Goal: Task Accomplishment & Management: Use online tool/utility

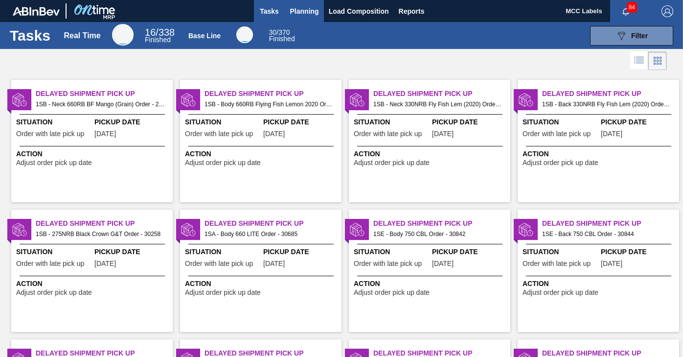
click at [290, 10] on span "Planning" at bounding box center [304, 11] width 29 height 12
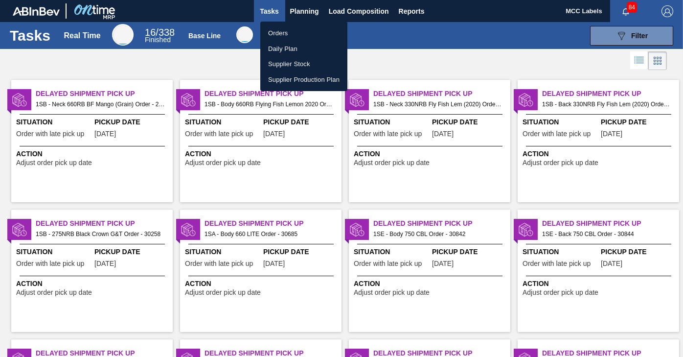
click at [276, 32] on li "Orders" at bounding box center [303, 33] width 87 height 16
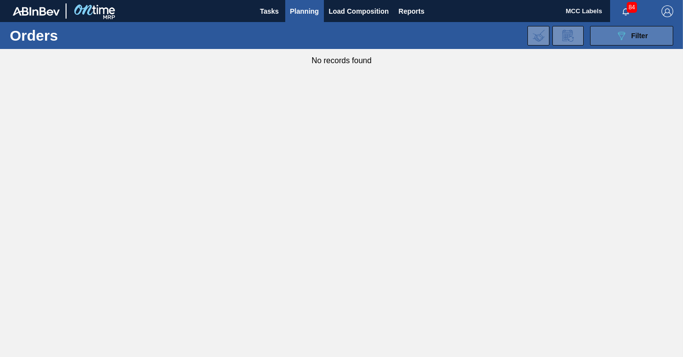
click at [610, 41] on button "089F7B8B-B2A5-4AFE-B5C0-19BA573D28AC Filter" at bounding box center [631, 36] width 83 height 20
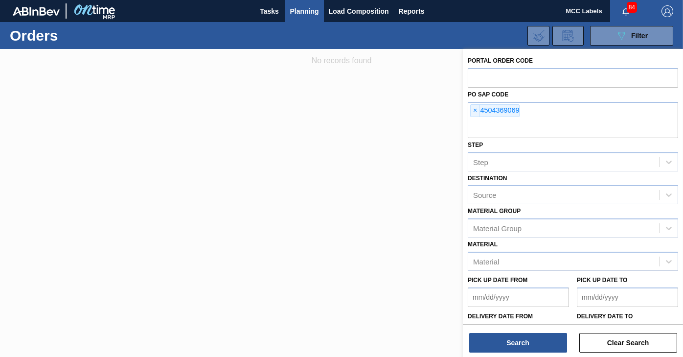
drag, startPoint x: 476, startPoint y: 111, endPoint x: 472, endPoint y: 94, distance: 16.5
click at [475, 111] on span "×" at bounding box center [475, 111] width 9 height 12
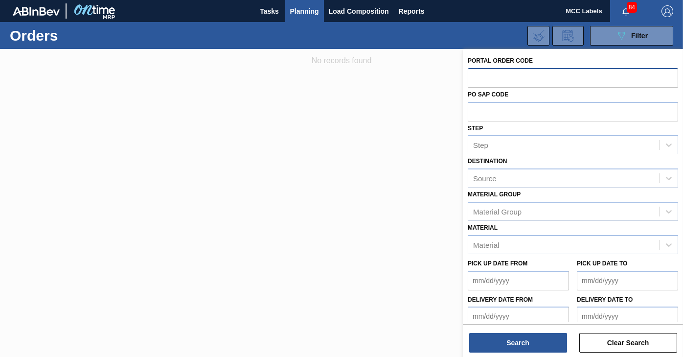
click at [472, 80] on input "text" at bounding box center [573, 77] width 210 height 19
type input "30888"
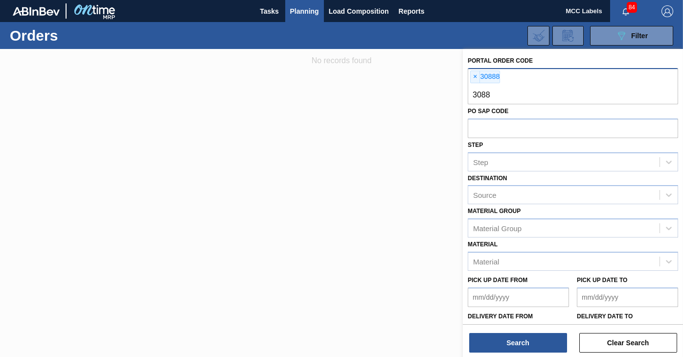
type input "30889"
type input "30890"
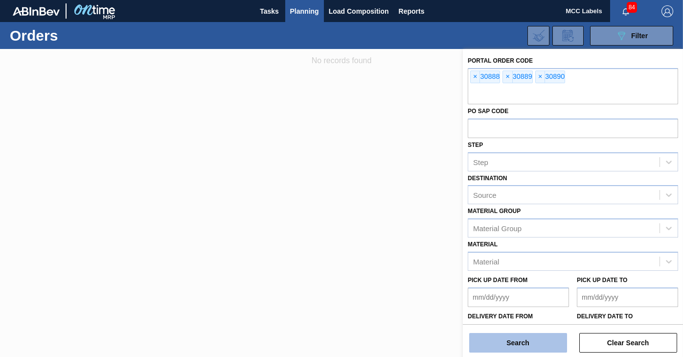
click at [511, 344] on button "Search" at bounding box center [518, 343] width 98 height 20
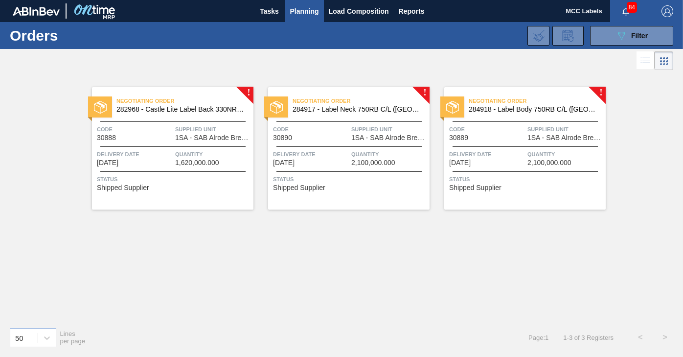
click at [198, 157] on span "Quantity" at bounding box center [213, 154] width 76 height 10
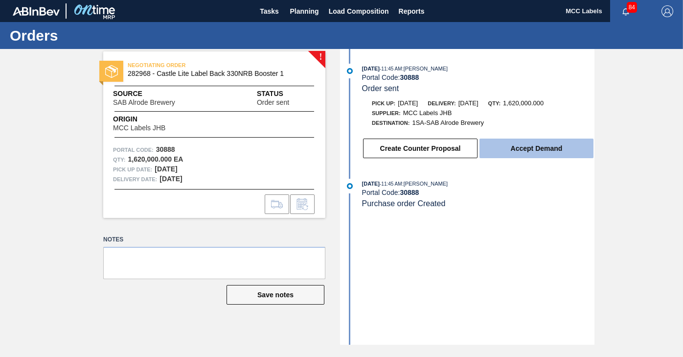
click at [540, 148] on button "Accept Demand" at bounding box center [537, 149] width 114 height 20
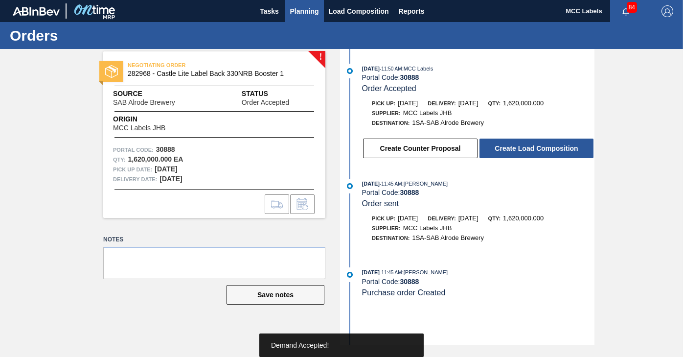
click at [295, 12] on span "Planning" at bounding box center [304, 11] width 29 height 12
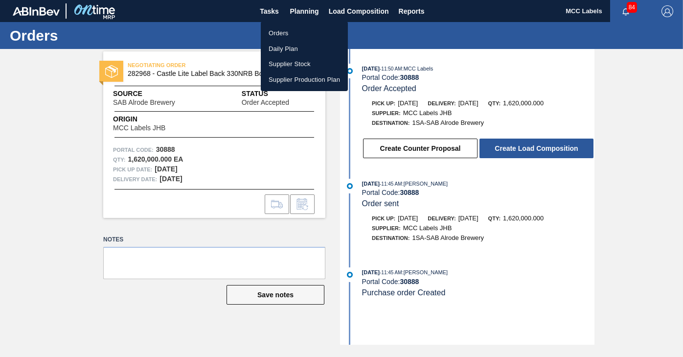
click at [272, 29] on li "Orders" at bounding box center [304, 33] width 87 height 16
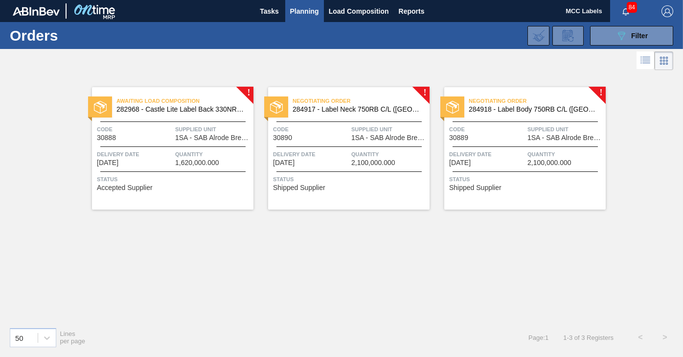
click at [342, 183] on span "Status" at bounding box center [350, 179] width 154 height 10
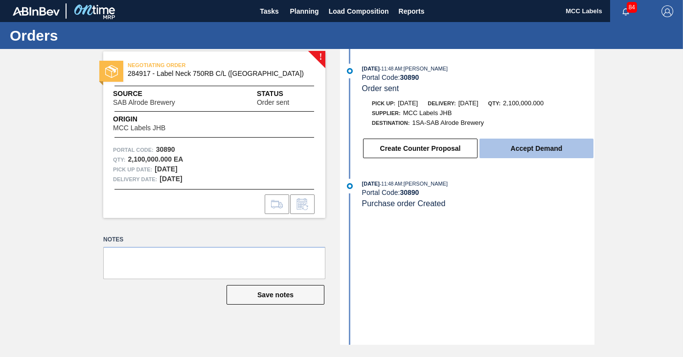
click at [506, 152] on button "Accept Demand" at bounding box center [537, 149] width 114 height 20
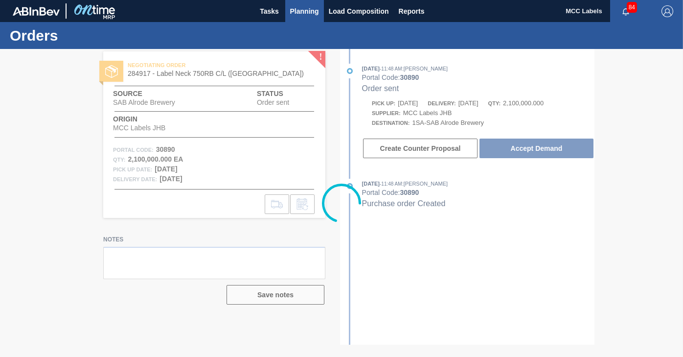
click at [298, 12] on span "Planning" at bounding box center [304, 11] width 29 height 12
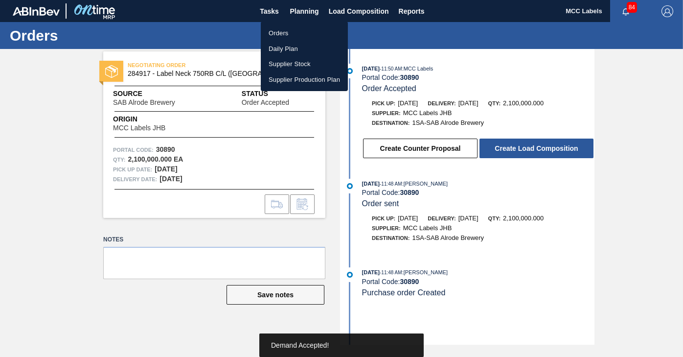
click at [278, 28] on li "Orders" at bounding box center [304, 33] width 87 height 16
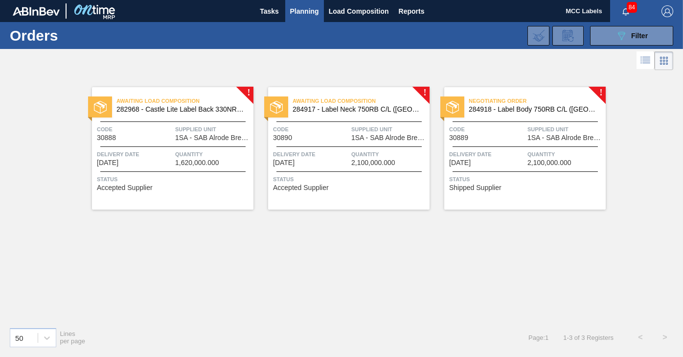
click at [486, 149] on div "Negotiating Order 284918 - Label Body 750RB C/L ([GEOGRAPHIC_DATA]) Code 30889 …" at bounding box center [525, 148] width 162 height 122
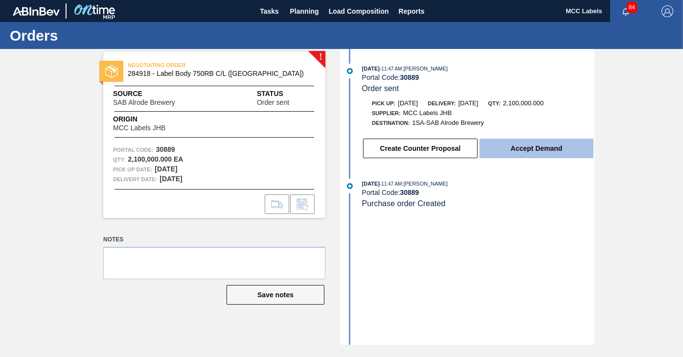
click at [533, 148] on button "Accept Demand" at bounding box center [537, 149] width 114 height 20
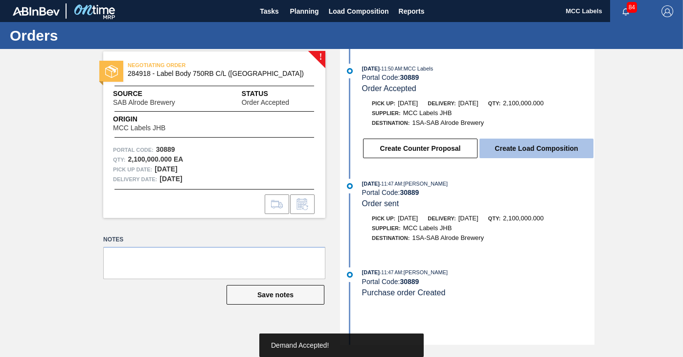
click at [524, 149] on button "Create Load Composition" at bounding box center [537, 149] width 114 height 20
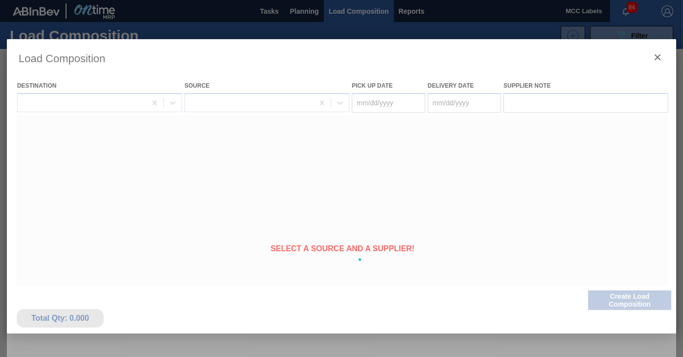
type Date "[DATE]"
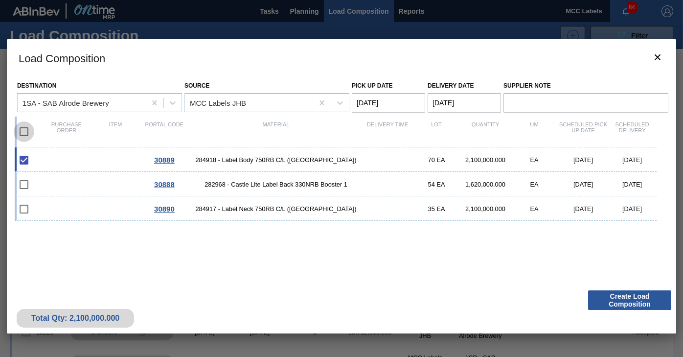
click at [26, 134] on input "checkbox" at bounding box center [24, 131] width 21 height 21
checkbox input "true"
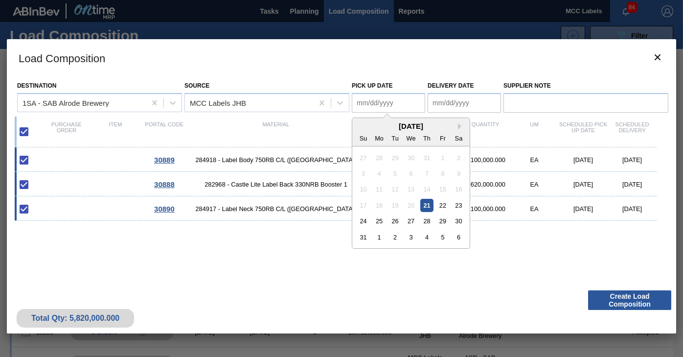
click at [387, 104] on Date "Pick up Date" at bounding box center [388, 103] width 73 height 20
click at [440, 205] on div "22" at bounding box center [442, 205] width 13 height 13
type Date "[DATE]"
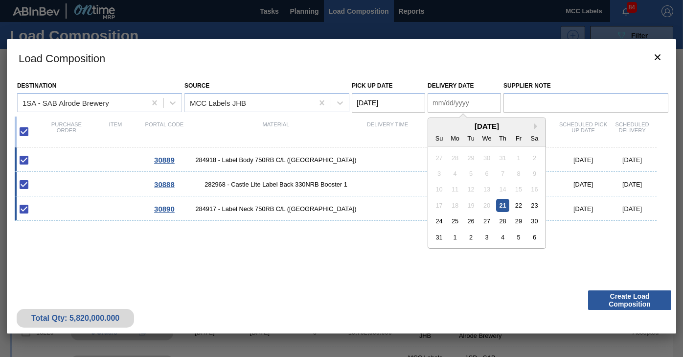
click at [455, 103] on Date "Delivery Date" at bounding box center [464, 103] width 73 height 20
drag, startPoint x: 516, startPoint y: 205, endPoint x: 553, endPoint y: 259, distance: 65.6
click at [518, 205] on div "22" at bounding box center [518, 205] width 13 height 13
type Date "[DATE]"
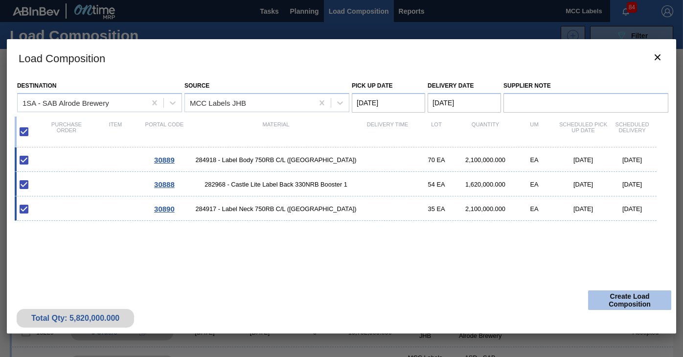
click at [607, 301] on button "Create Load Composition" at bounding box center [629, 300] width 83 height 20
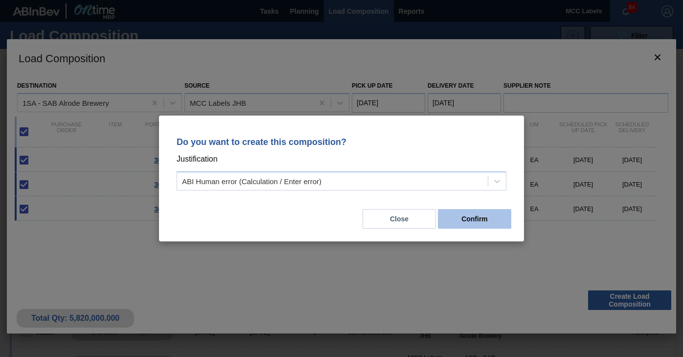
click at [482, 220] on button "Confirm" at bounding box center [474, 219] width 73 height 20
